Goal: Navigation & Orientation: Find specific page/section

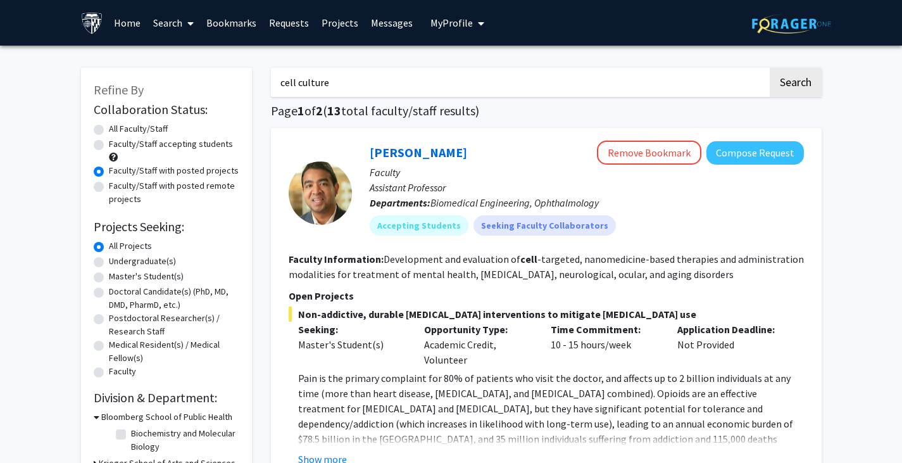
click at [383, 29] on link "Messages" at bounding box center [391, 23] width 54 height 44
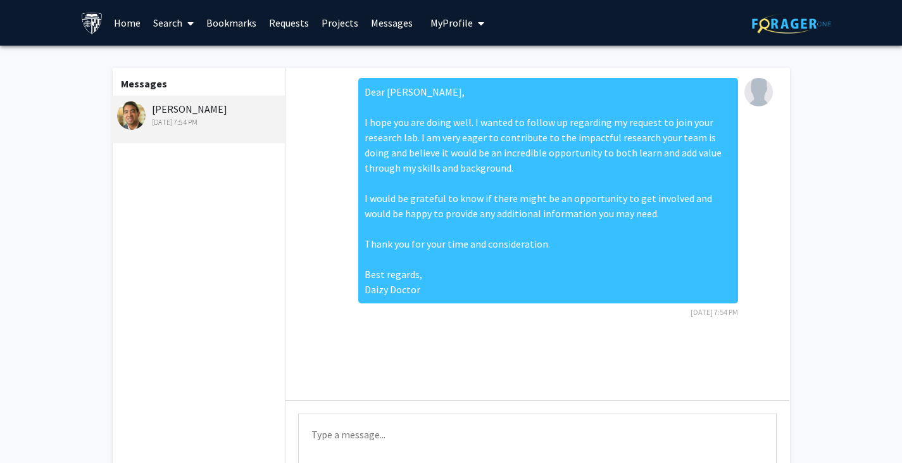
click at [286, 25] on link "Requests" at bounding box center [289, 23] width 53 height 44
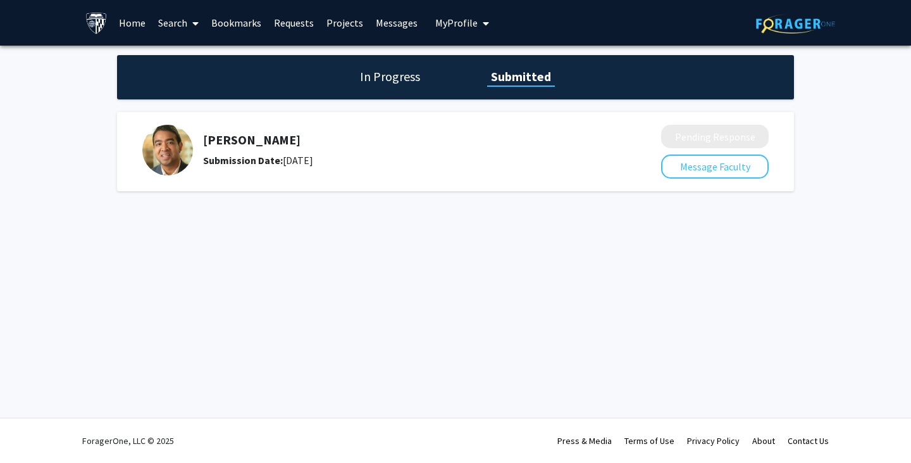
click at [339, 20] on link "Projects" at bounding box center [344, 23] width 49 height 44
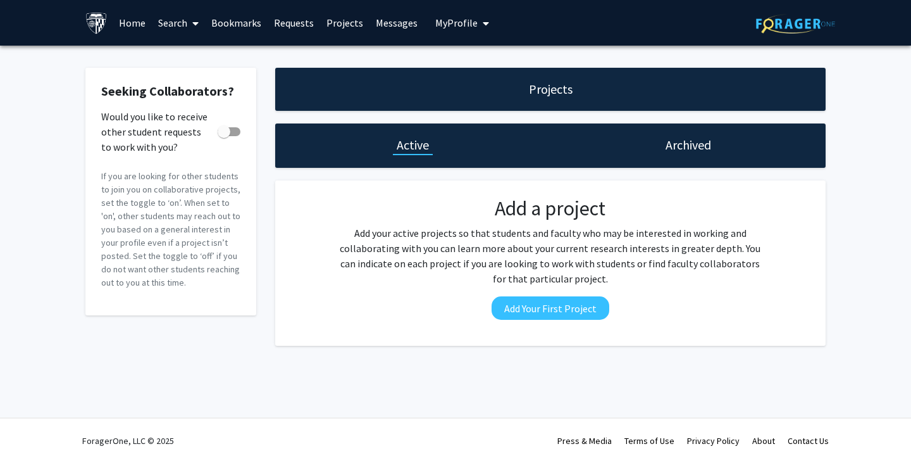
click at [127, 30] on link "Home" at bounding box center [132, 23] width 39 height 44
